Goal: Task Accomplishment & Management: Complete application form

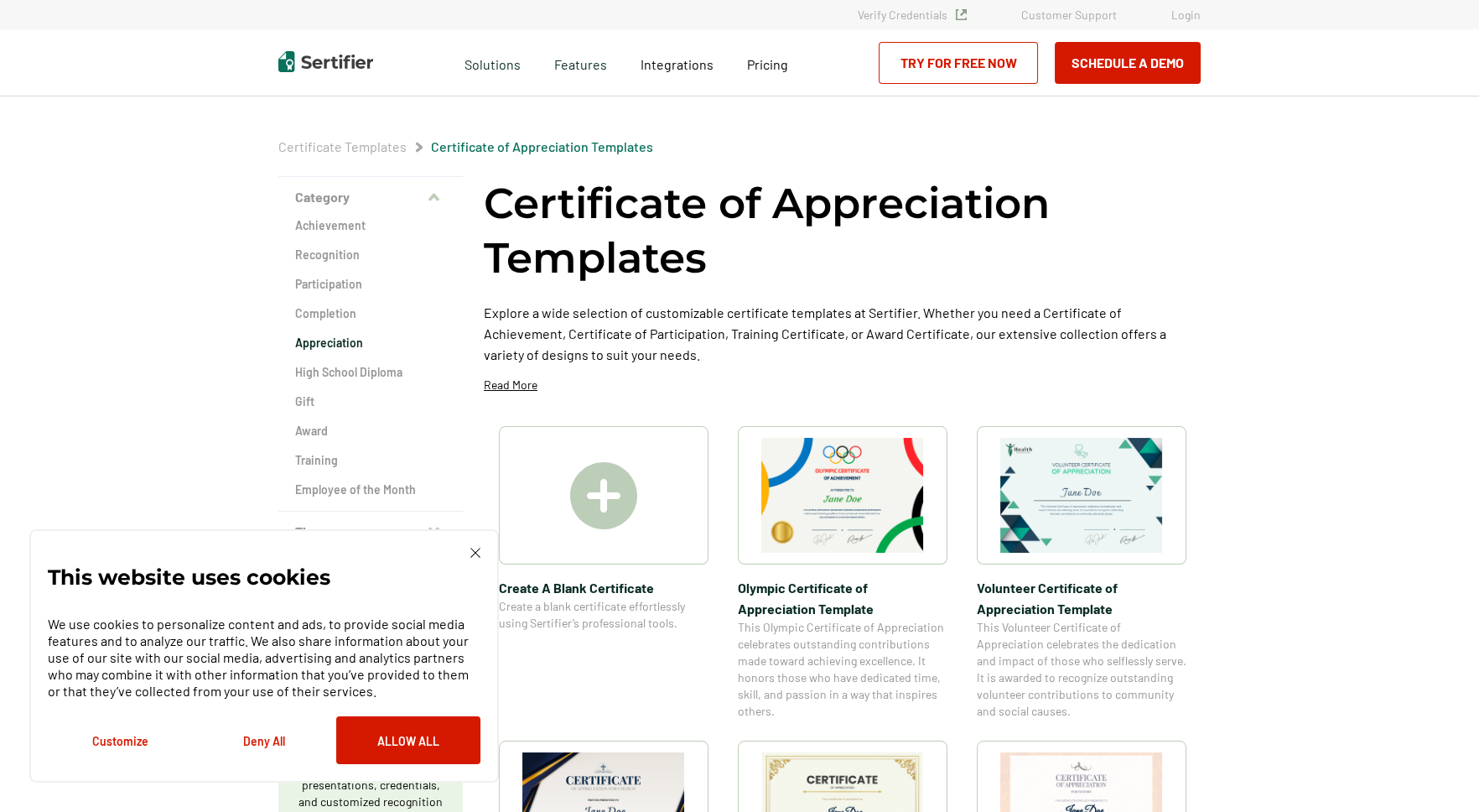
click at [584, 521] on img at bounding box center [604, 495] width 67 height 67
click at [259, 740] on button "Deny All" at bounding box center [264, 740] width 144 height 48
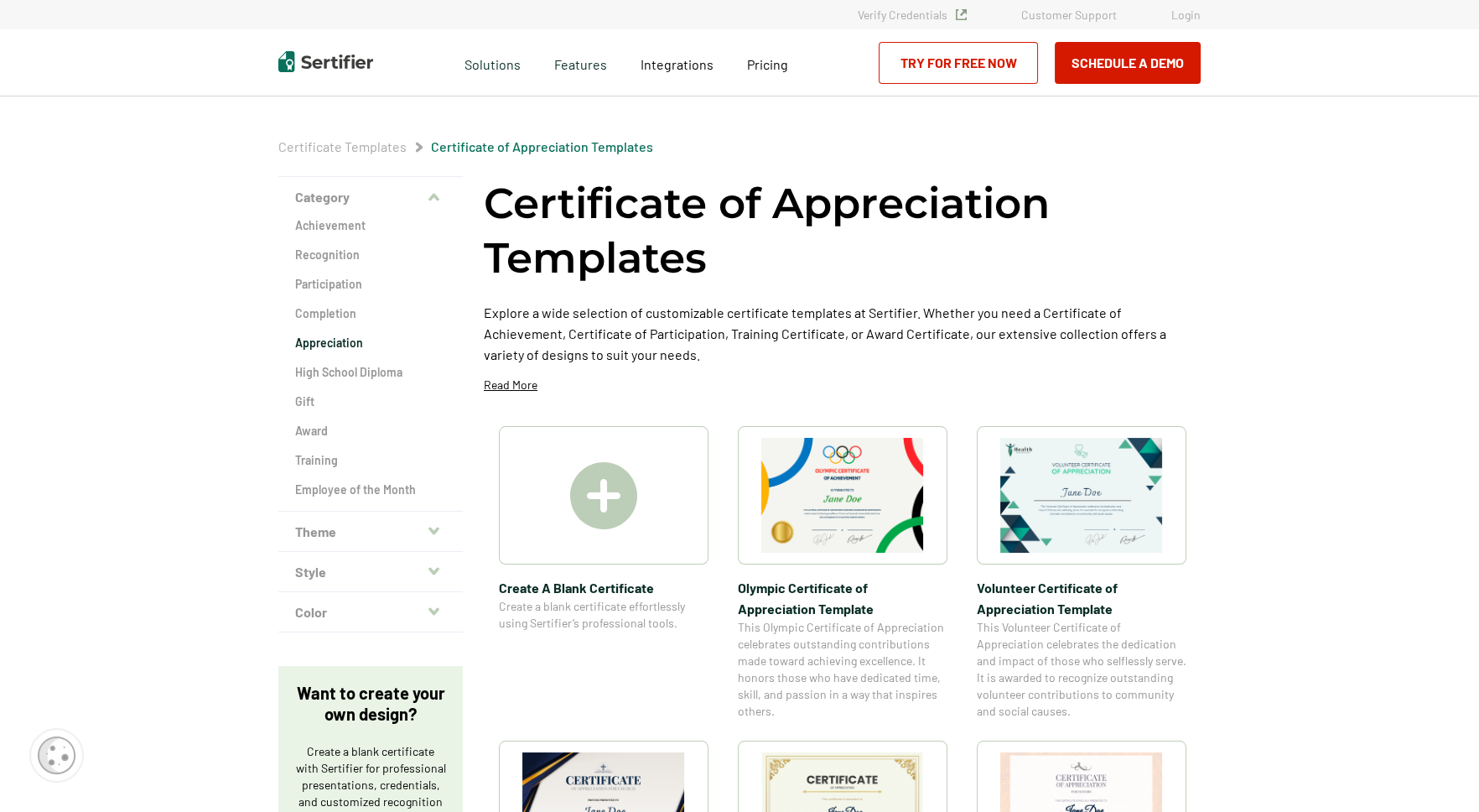
click at [925, 61] on link "Try for Free Now" at bounding box center [958, 62] width 160 height 42
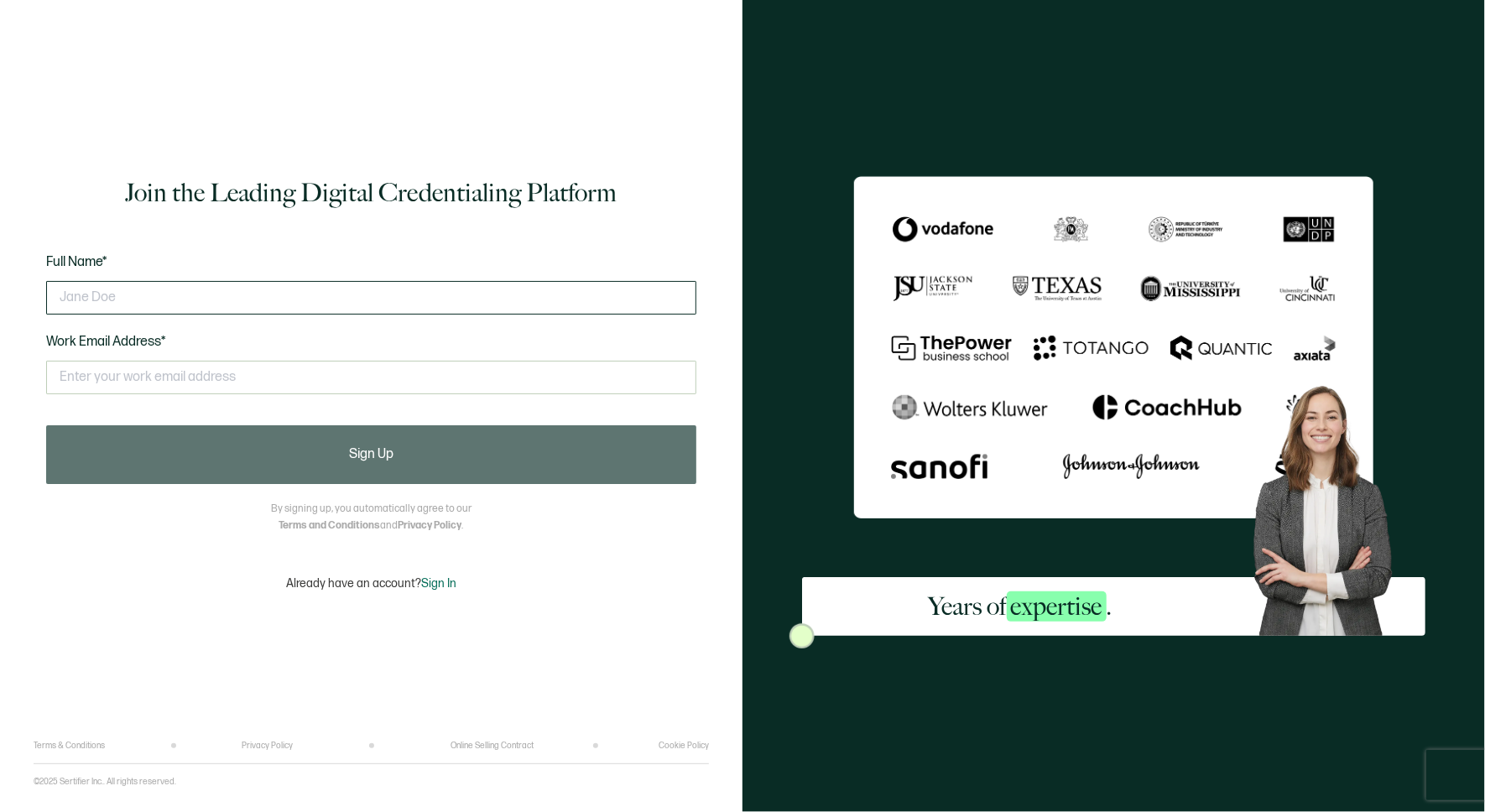
click at [58, 291] on input "text" at bounding box center [371, 297] width 650 height 33
type input "Ann Honn"
type input "Ann.Honn@iehp.org"
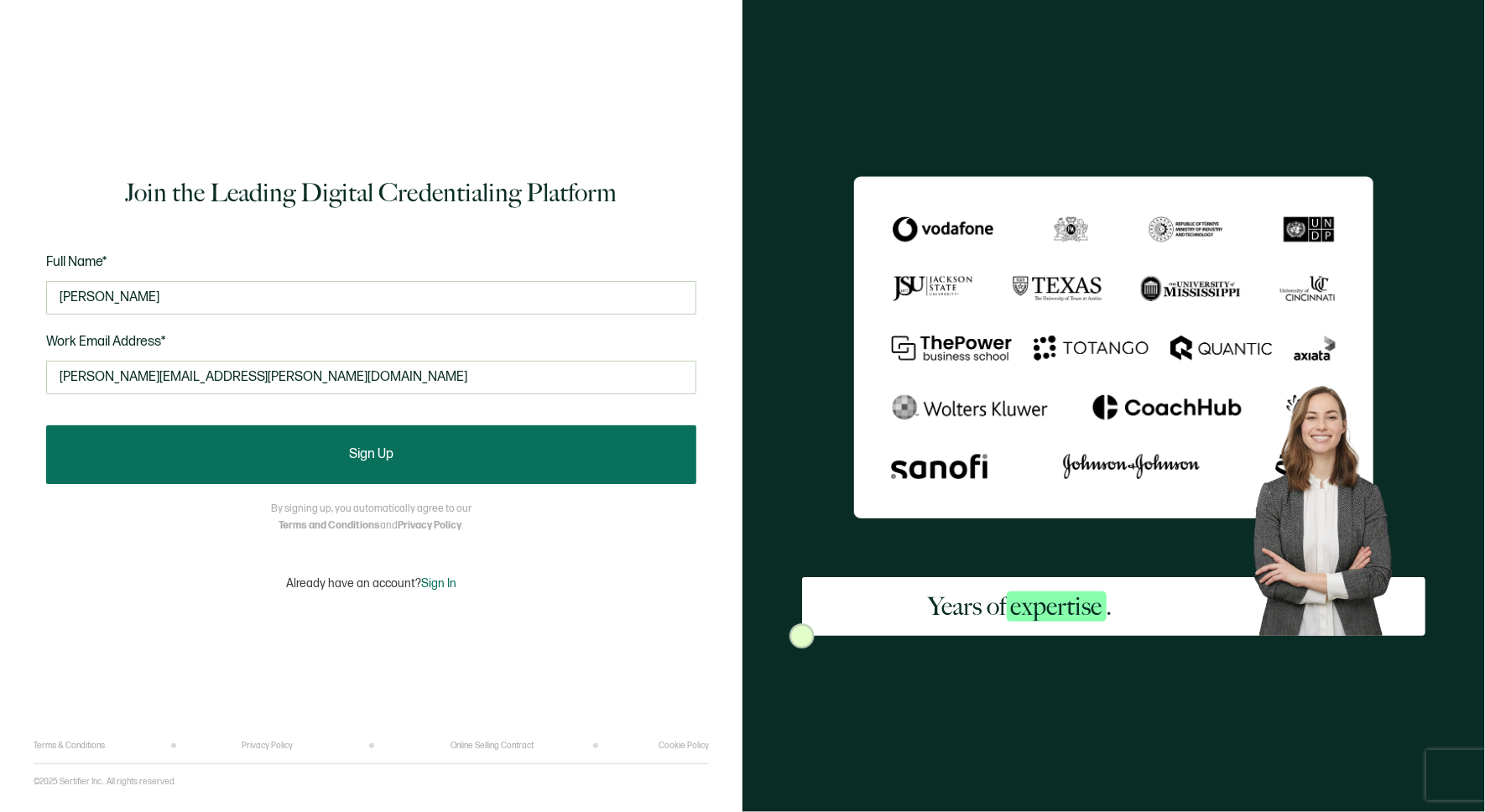
click at [363, 465] on button "Sign Up" at bounding box center [371, 454] width 650 height 59
